Goal: Task Accomplishment & Management: Complete application form

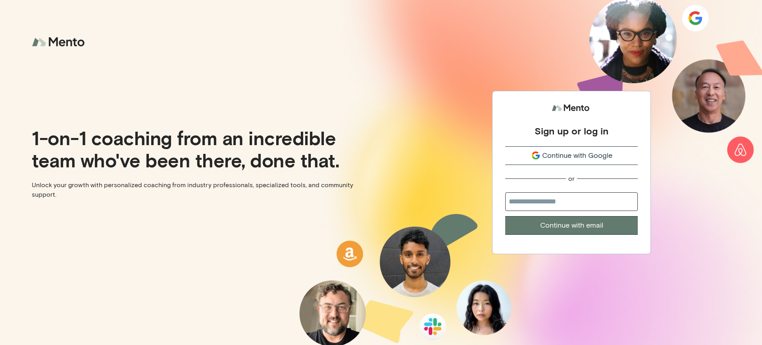
click at [571, 127] on div "Sign up or log in" at bounding box center [571, 131] width 74 height 12
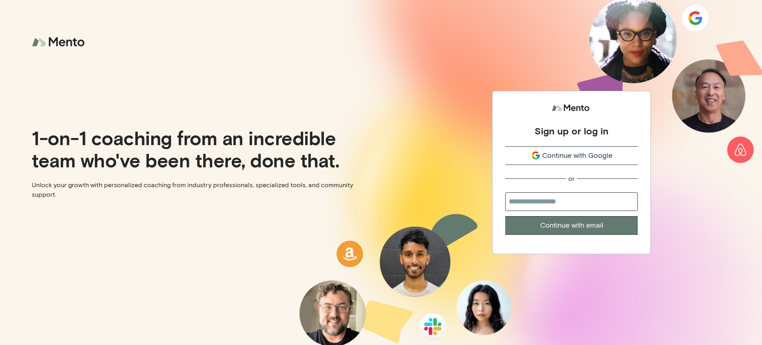
click at [571, 127] on div "Sign up or log in" at bounding box center [571, 131] width 74 height 12
